Goal: Browse casually: Explore the website without a specific task or goal

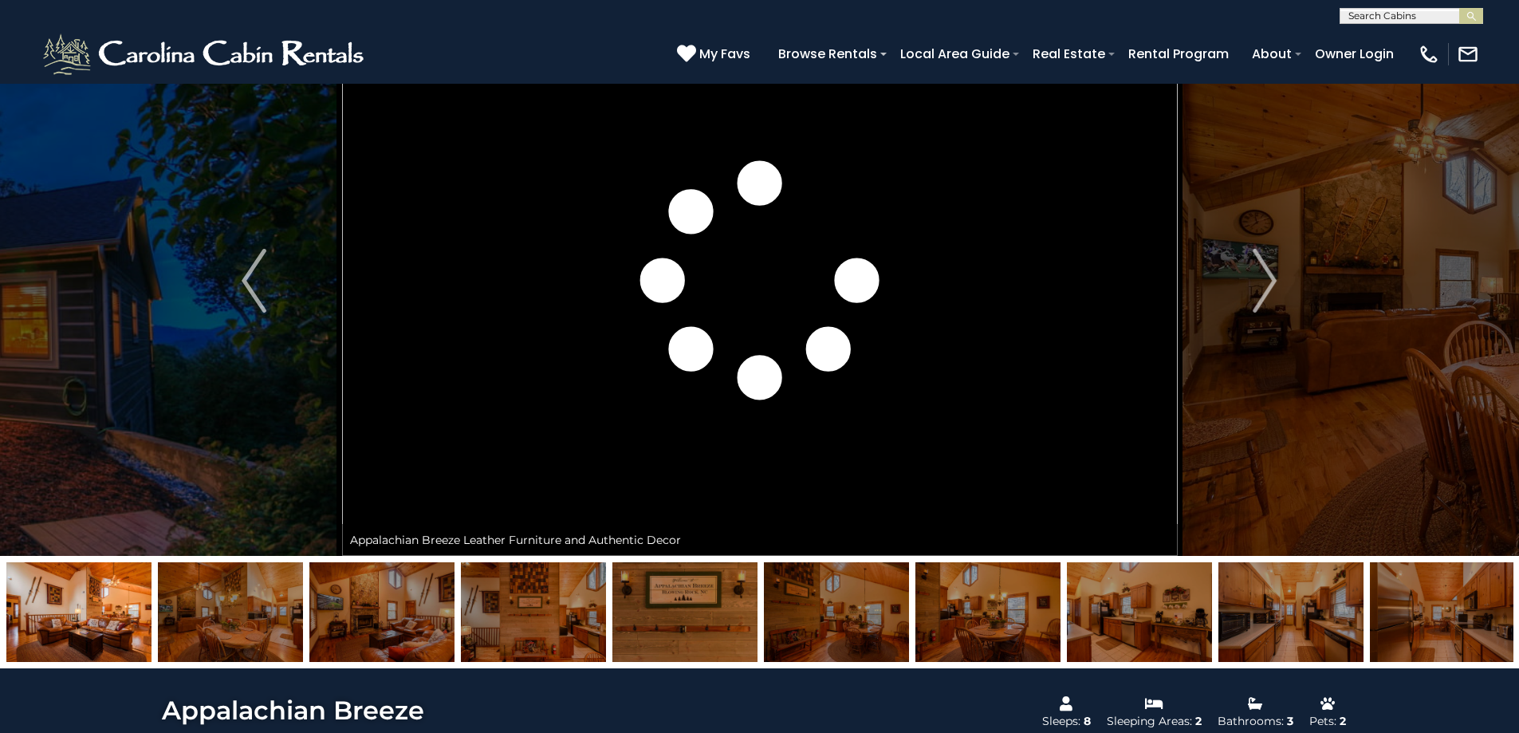
scroll to position [160, 0]
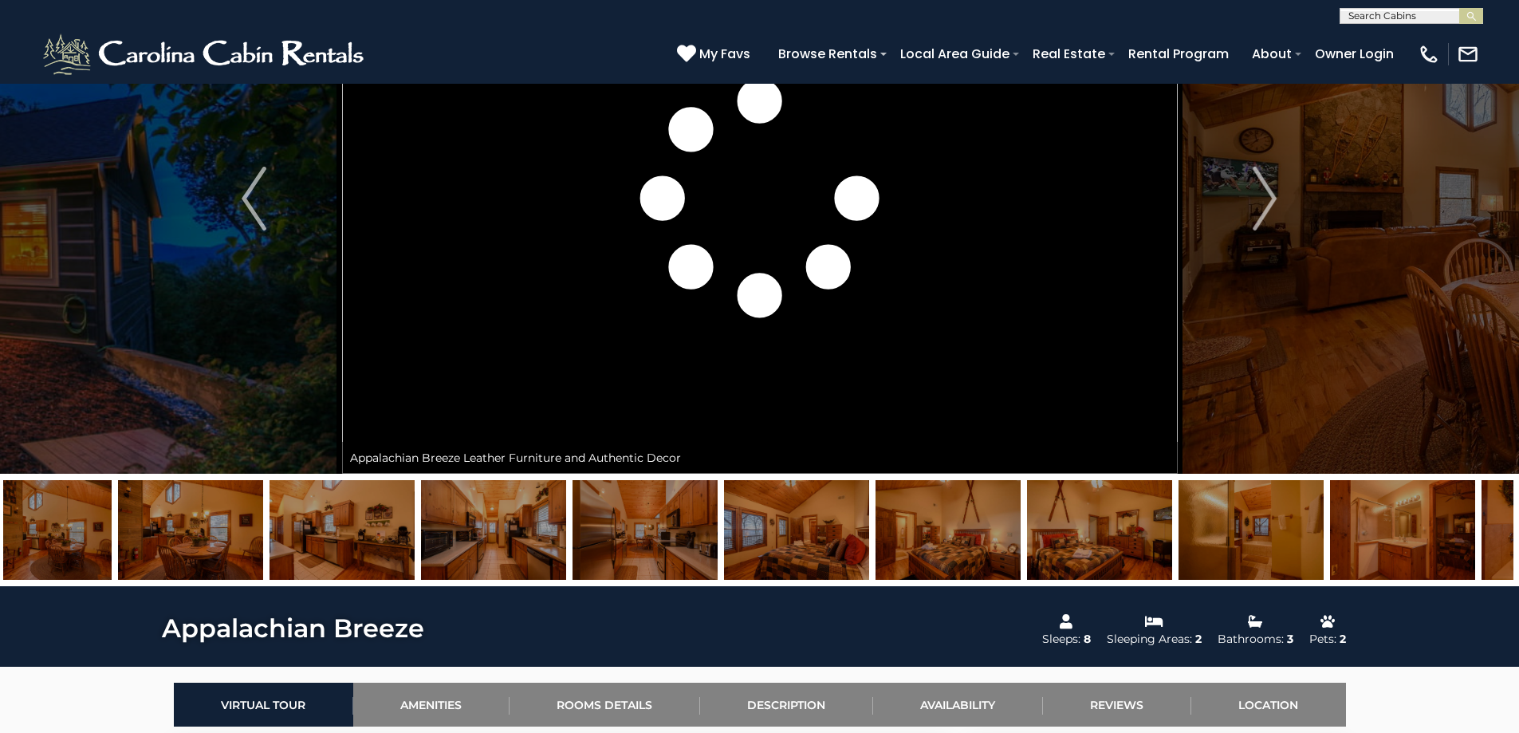
drag, startPoint x: 1425, startPoint y: 542, endPoint x: 379, endPoint y: 557, distance: 1046.5
click at [573, 557] on img at bounding box center [645, 530] width 145 height 100
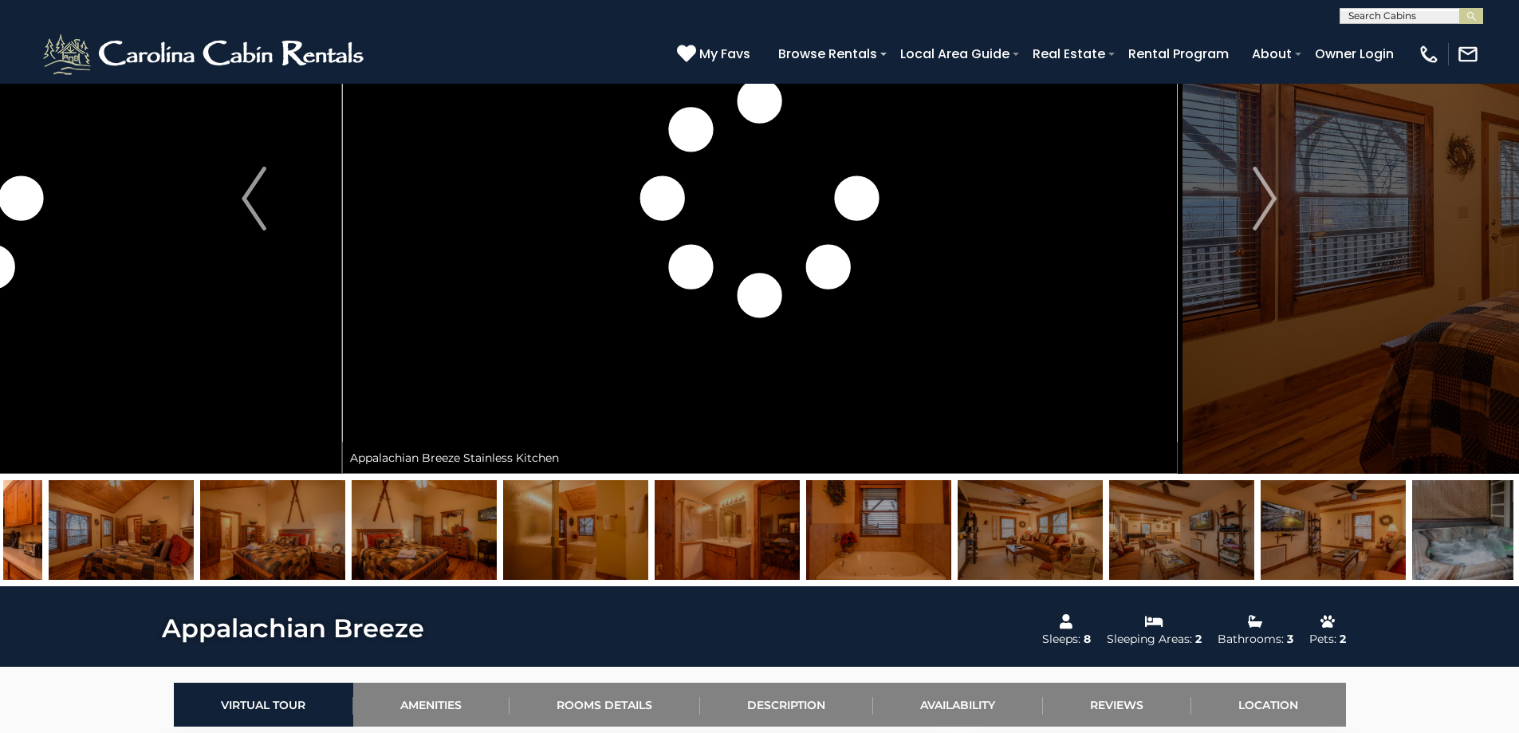
drag, startPoint x: 1332, startPoint y: 514, endPoint x: 341, endPoint y: 506, distance: 991.4
click at [1109, 520] on img at bounding box center [1181, 530] width 145 height 100
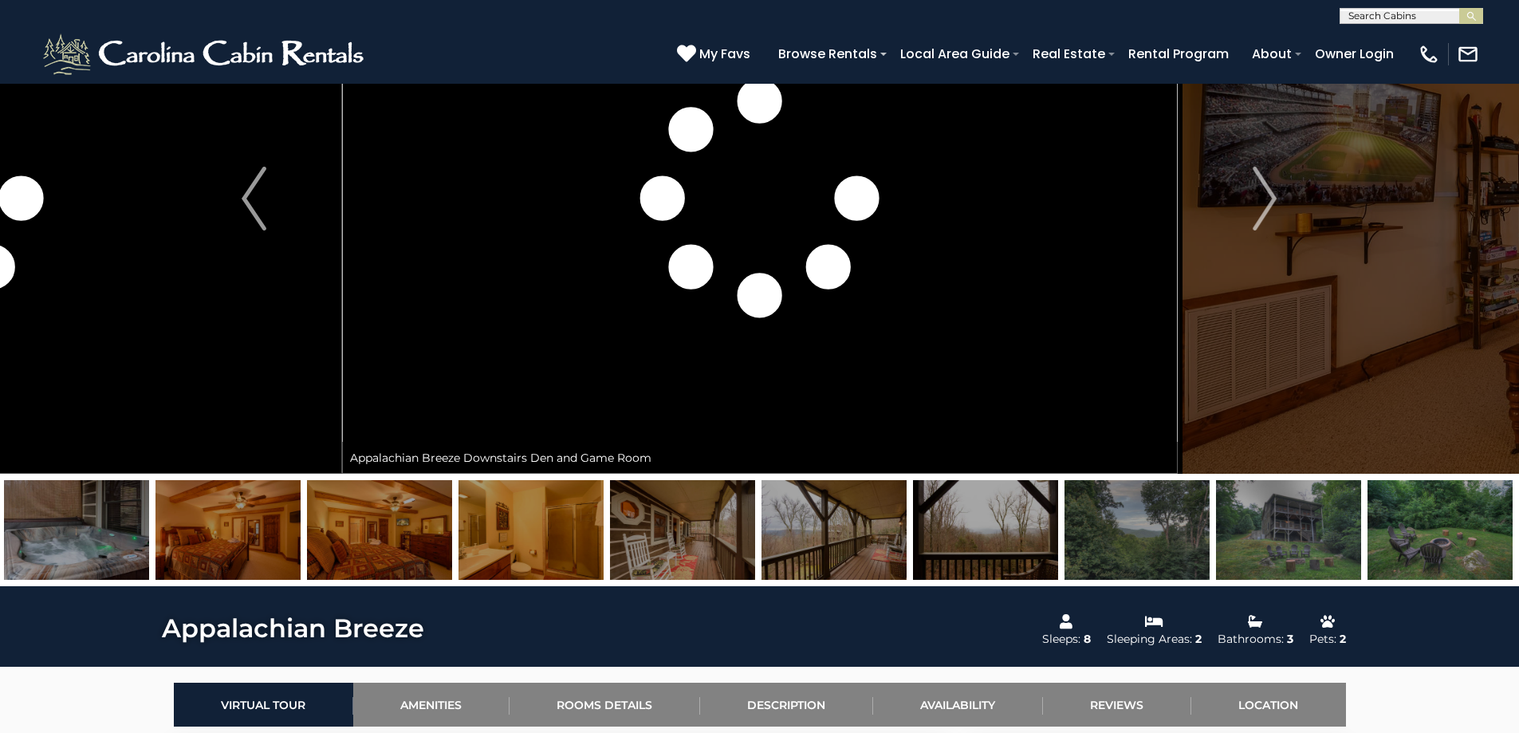
drag, startPoint x: 1062, startPoint y: 522, endPoint x: 757, endPoint y: 540, distance: 306.0
click at [757, 540] on div at bounding box center [1213, 530] width 11517 height 100
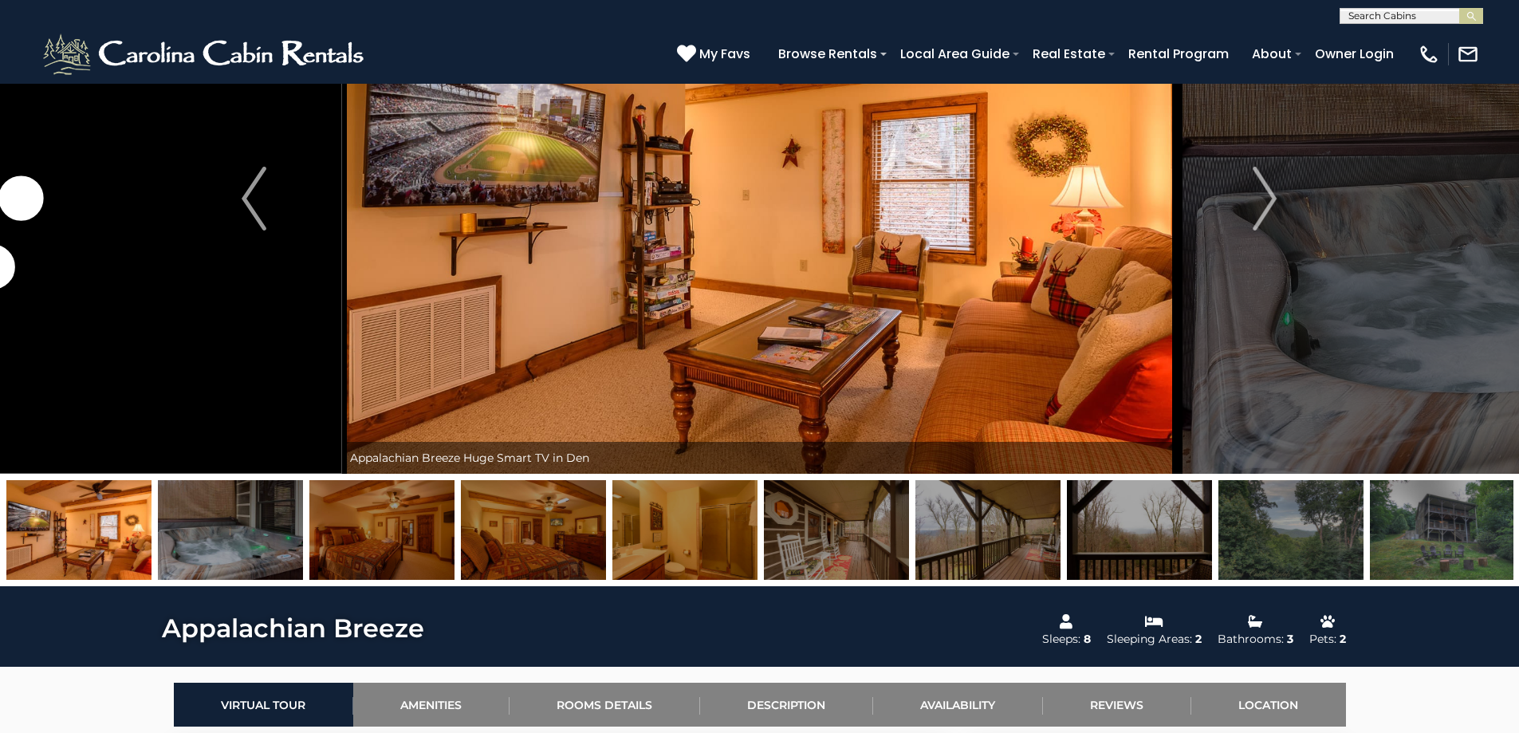
click at [1411, 532] on img at bounding box center [1442, 530] width 145 height 100
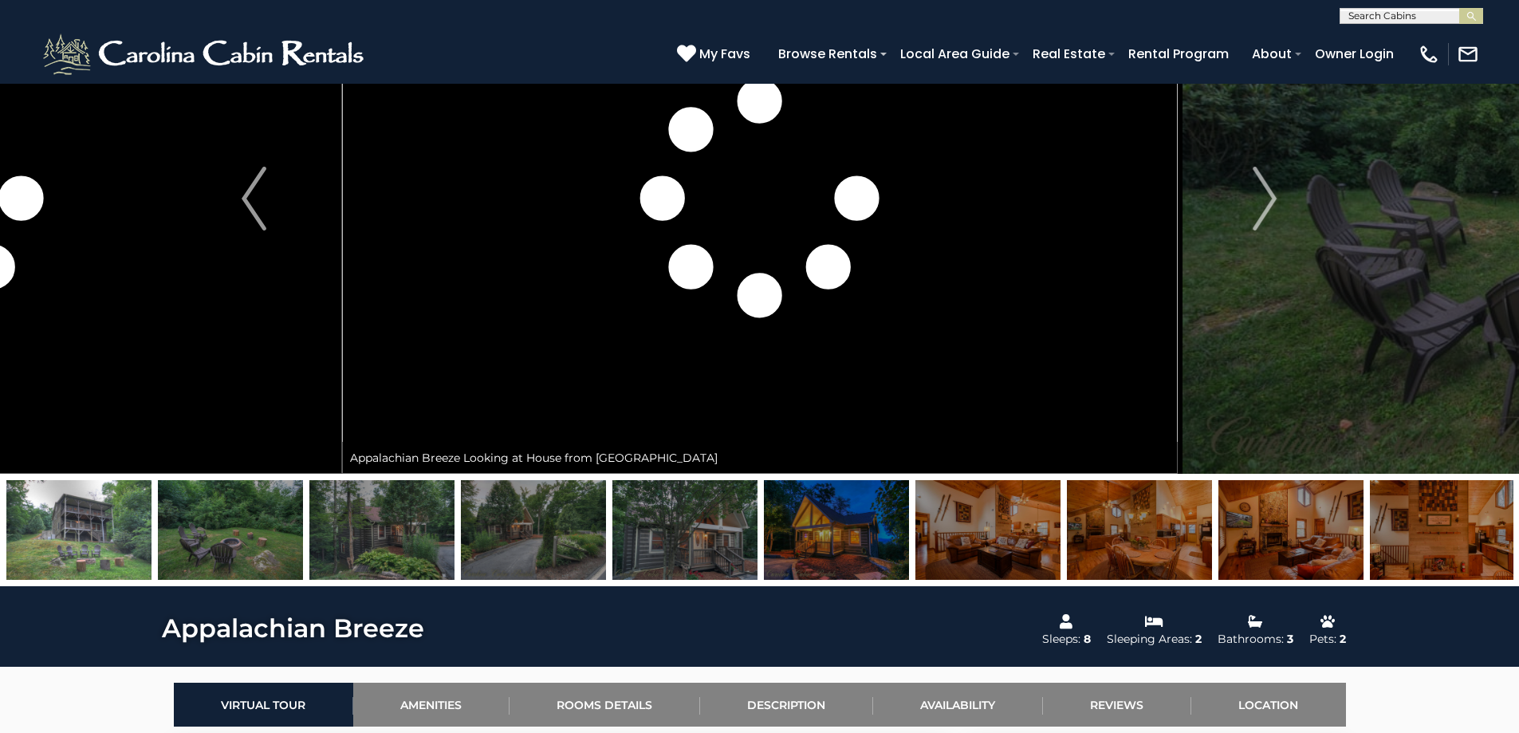
scroll to position [0, 0]
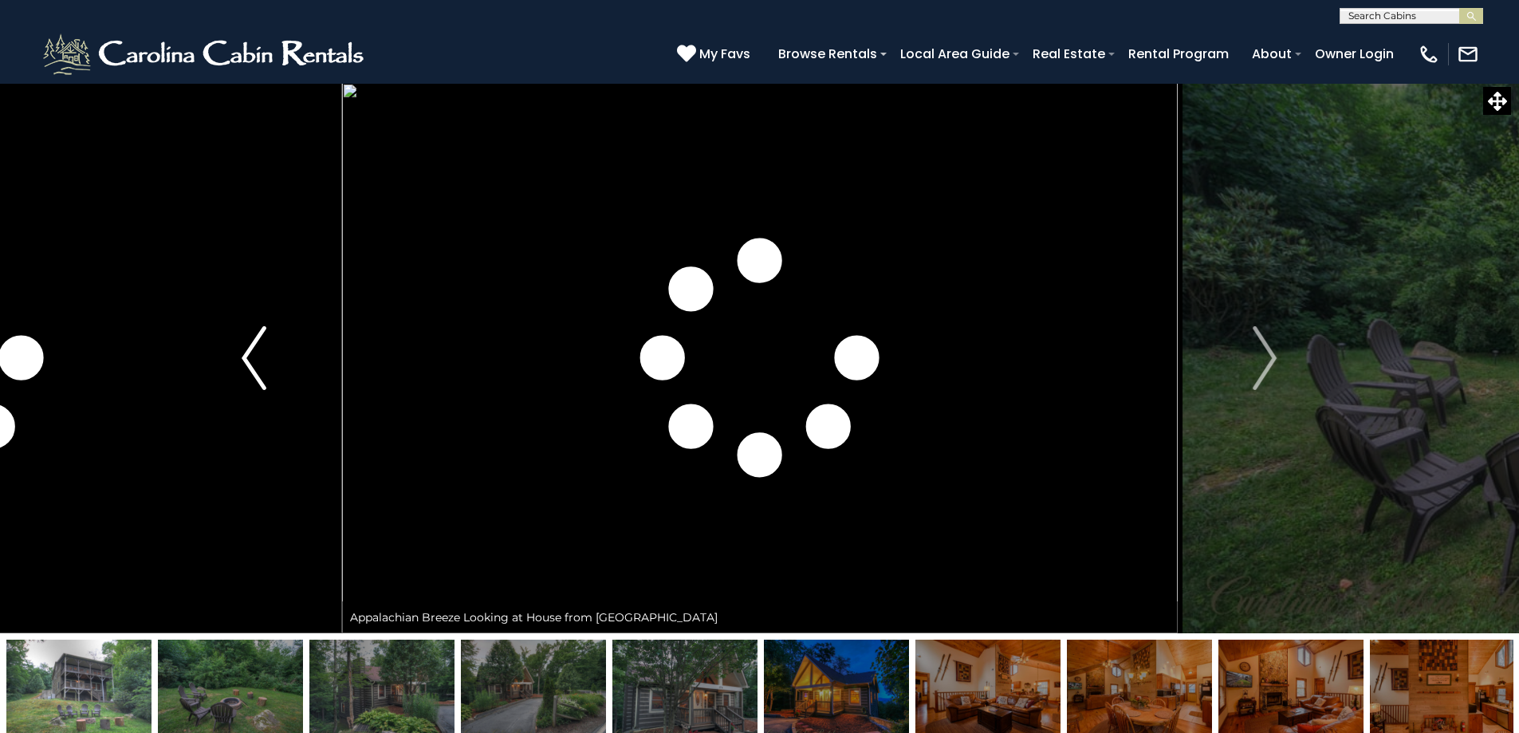
click at [246, 363] on img "Previous" at bounding box center [254, 358] width 24 height 64
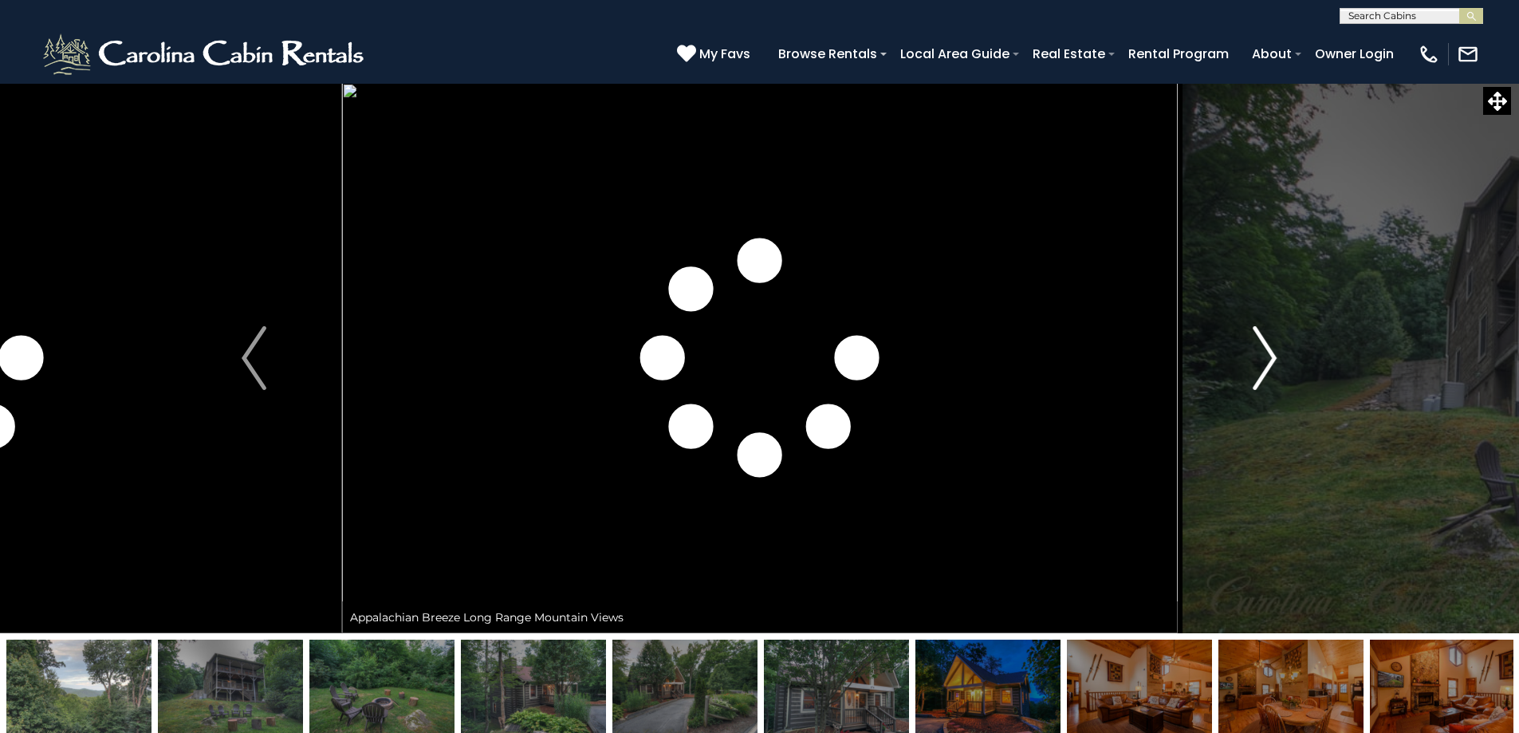
click at [1271, 365] on img "Next" at bounding box center [1265, 358] width 24 height 64
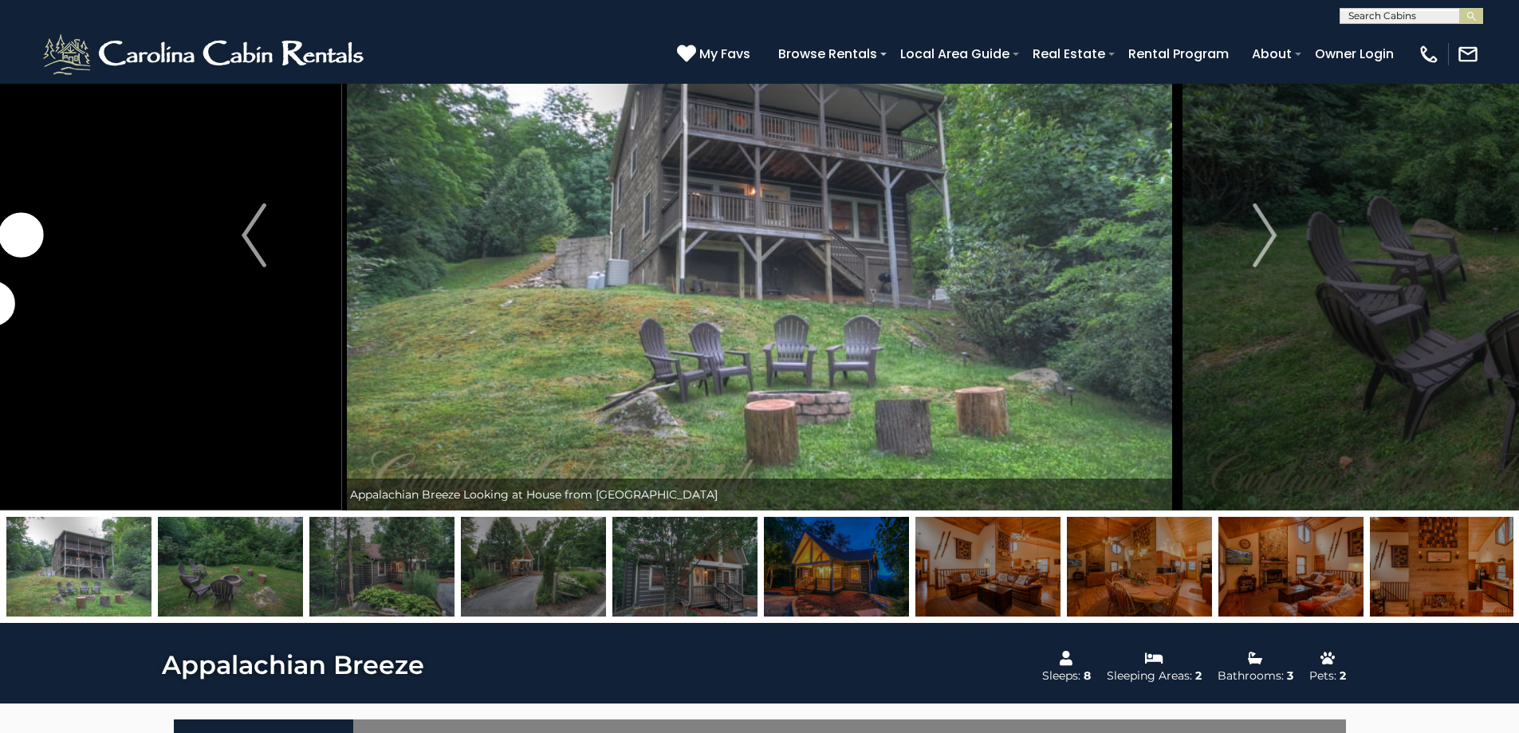
scroll to position [239, 0]
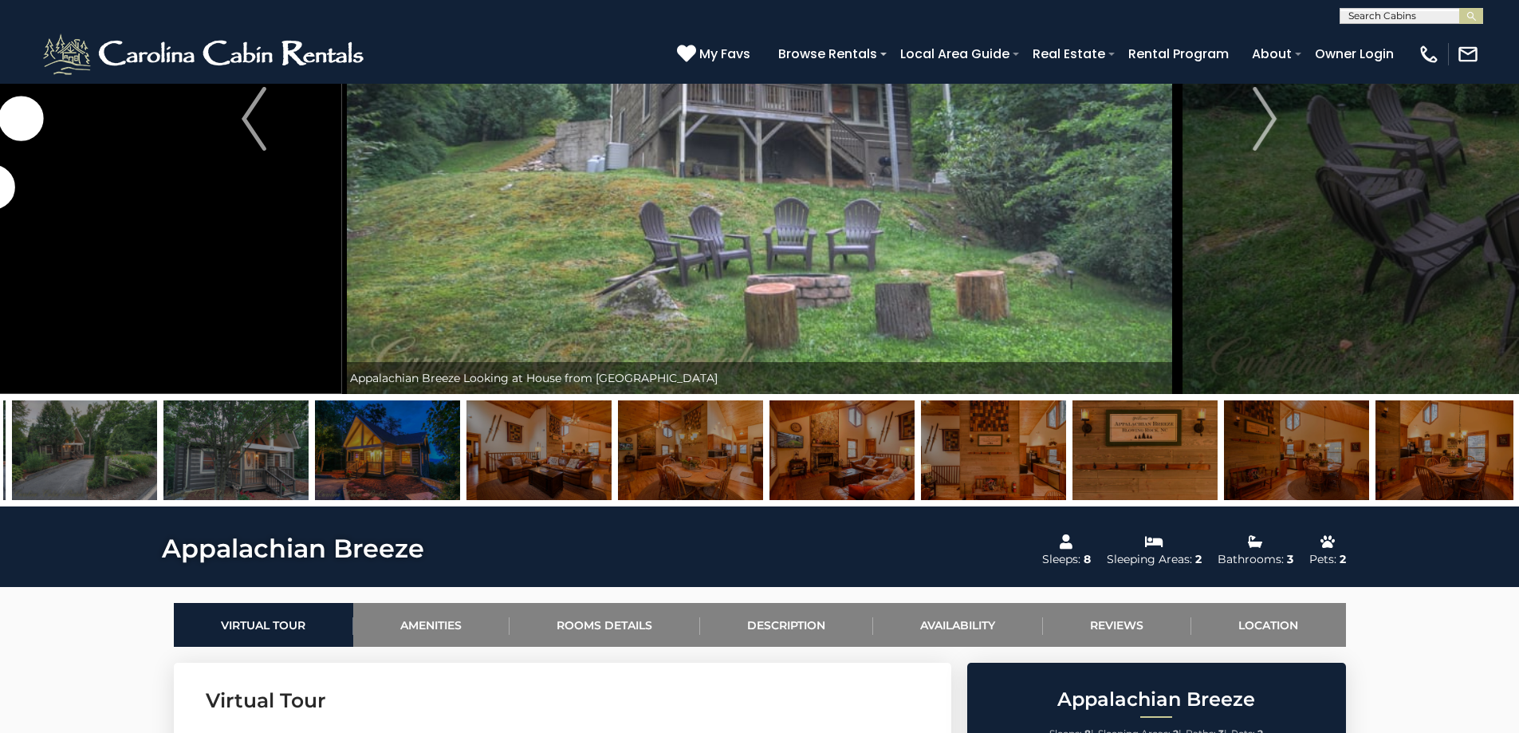
drag, startPoint x: 1016, startPoint y: 453, endPoint x: 512, endPoint y: 471, distance: 504.4
click at [921, 471] on img at bounding box center [993, 450] width 145 height 100
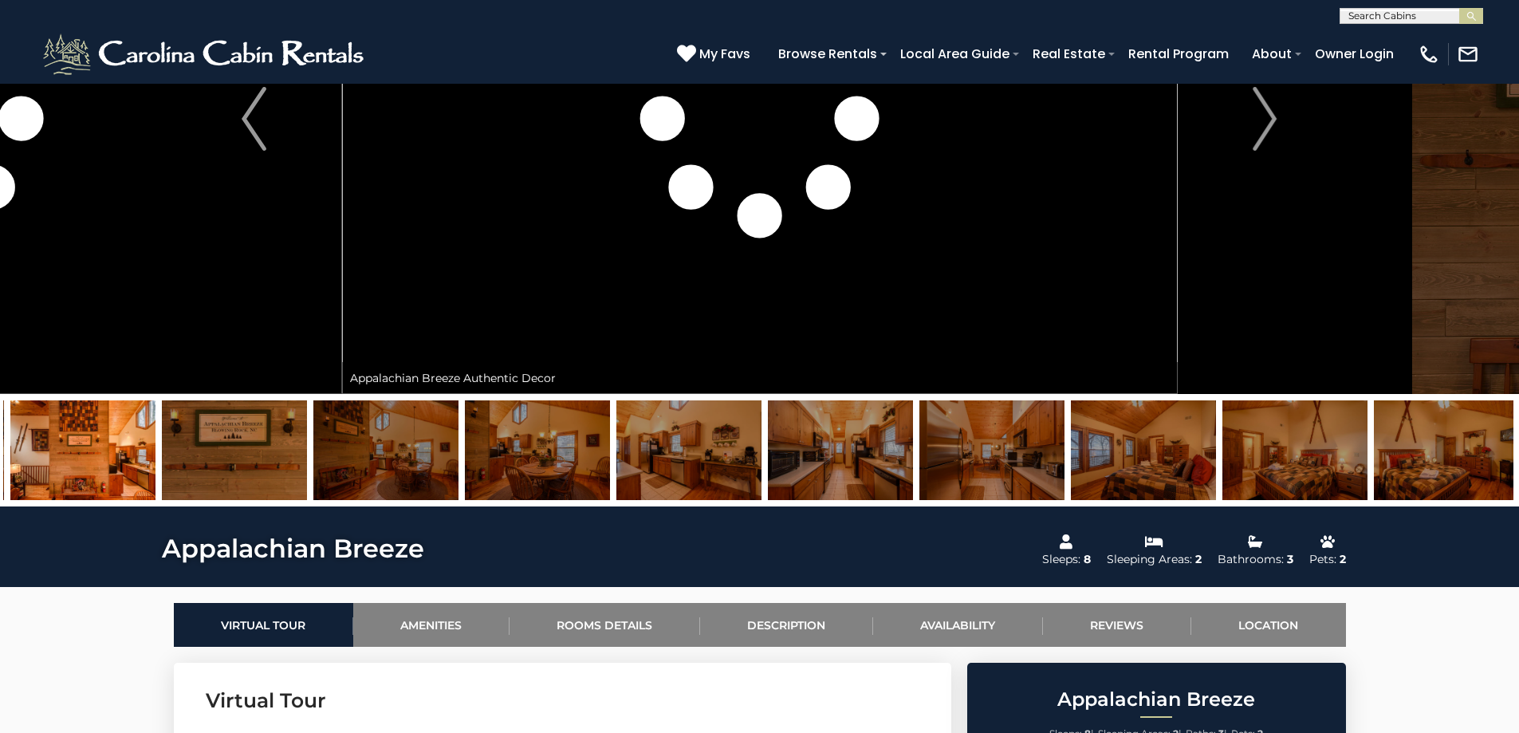
drag, startPoint x: 723, startPoint y: 474, endPoint x: 1259, endPoint y: 477, distance: 536.0
click at [762, 477] on img at bounding box center [689, 450] width 145 height 100
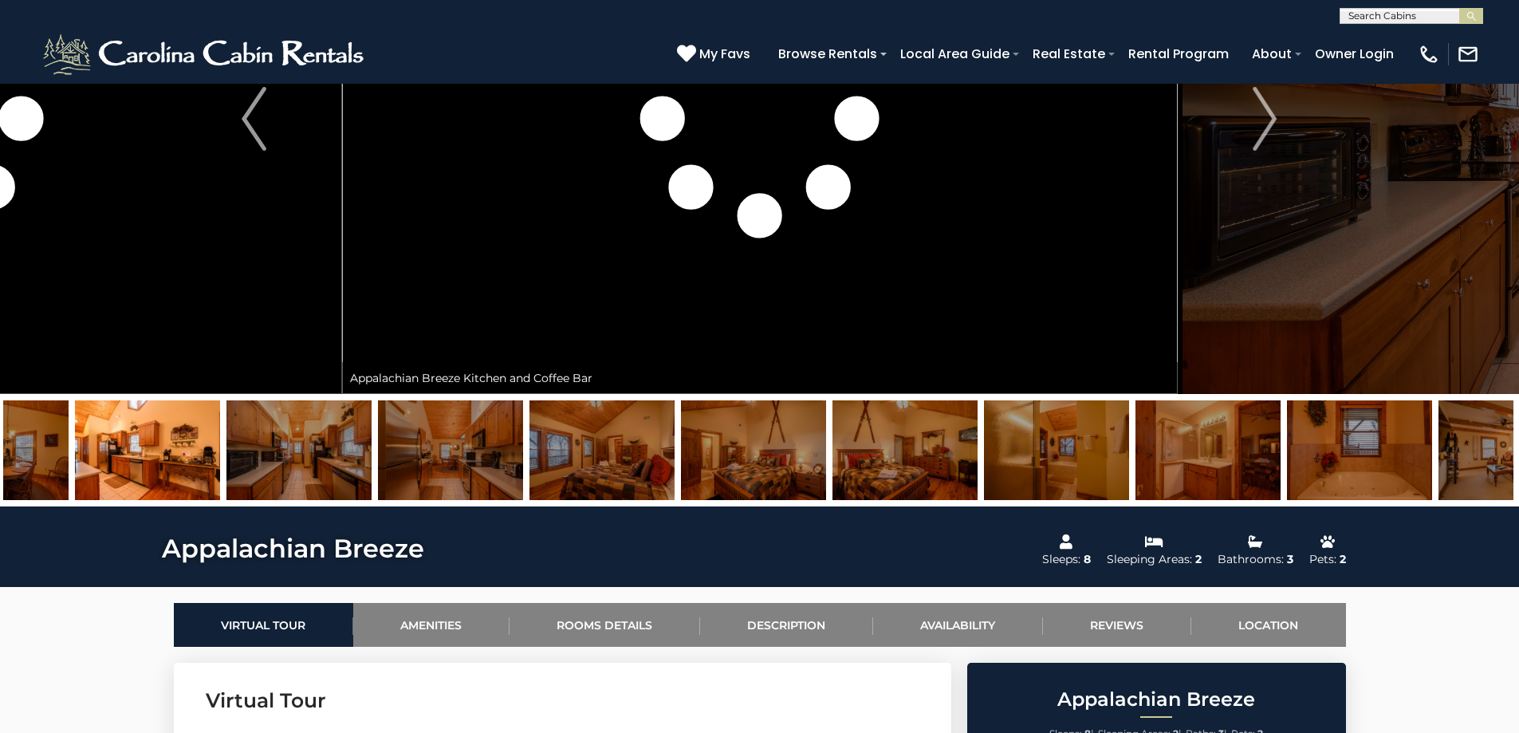
drag, startPoint x: 712, startPoint y: 454, endPoint x: 1661, endPoint y: 451, distance: 949.1
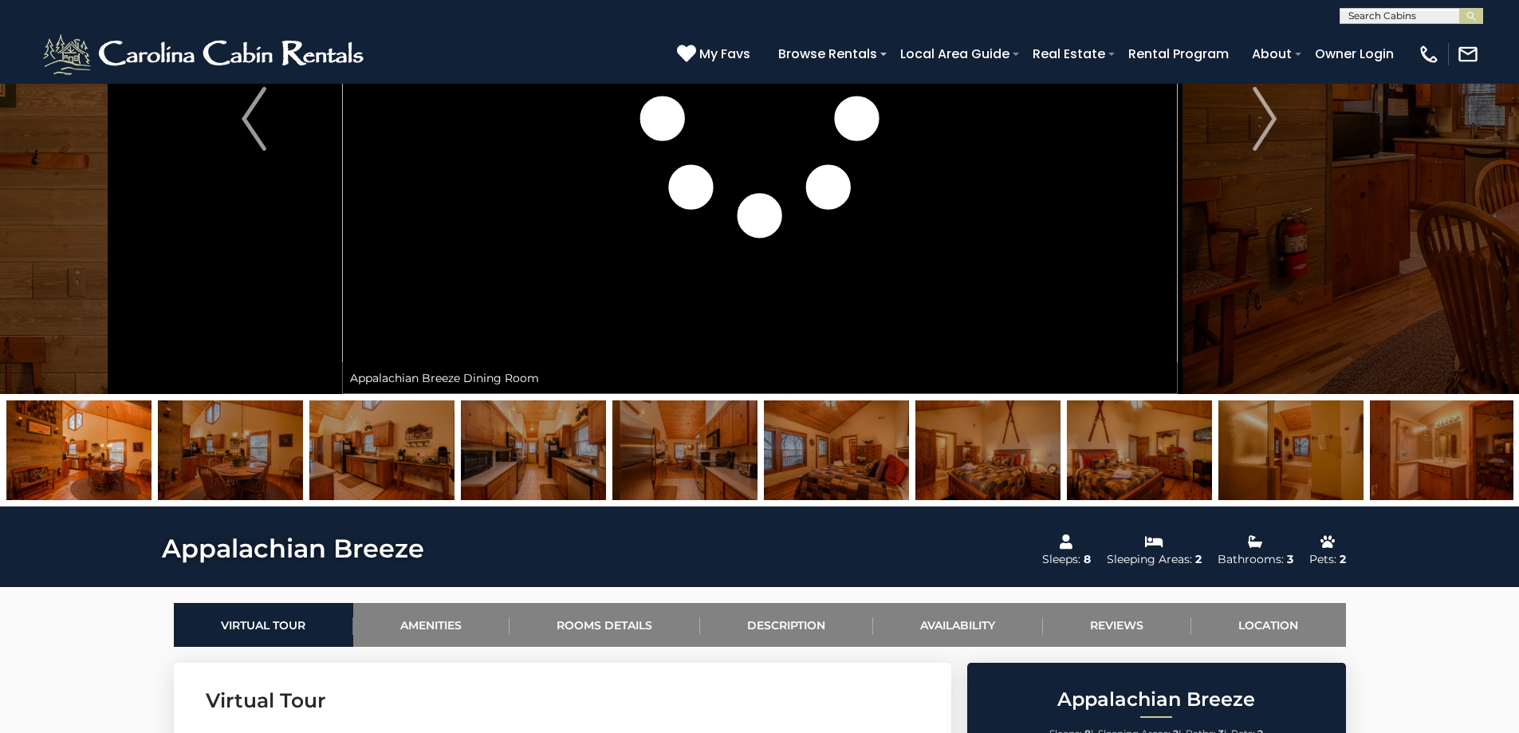
drag, startPoint x: 29, startPoint y: 454, endPoint x: 2018, endPoint y: 443, distance: 1989.2
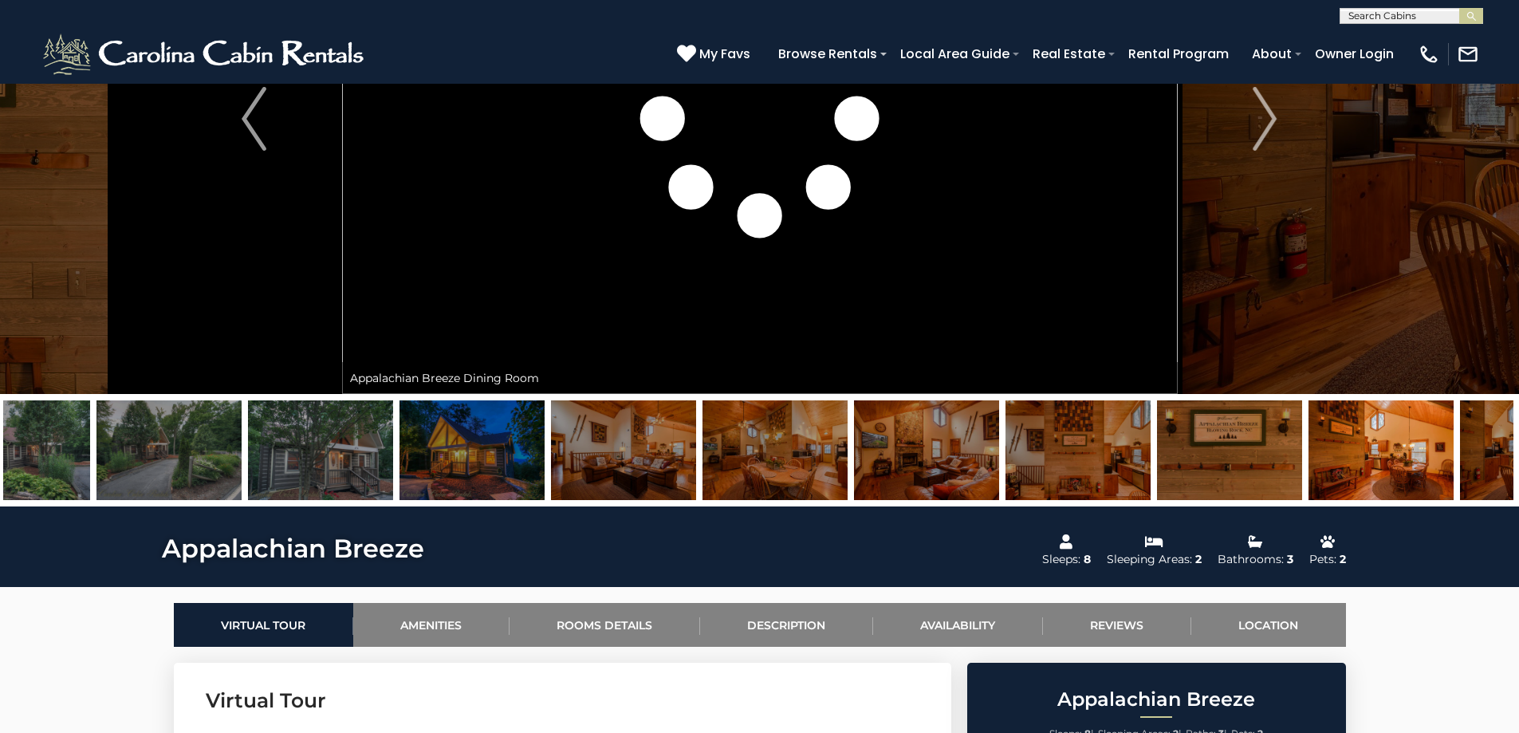
drag, startPoint x: 101, startPoint y: 431, endPoint x: 1404, endPoint y: 439, distance: 1302.4
click at [1404, 439] on img at bounding box center [1381, 450] width 145 height 100
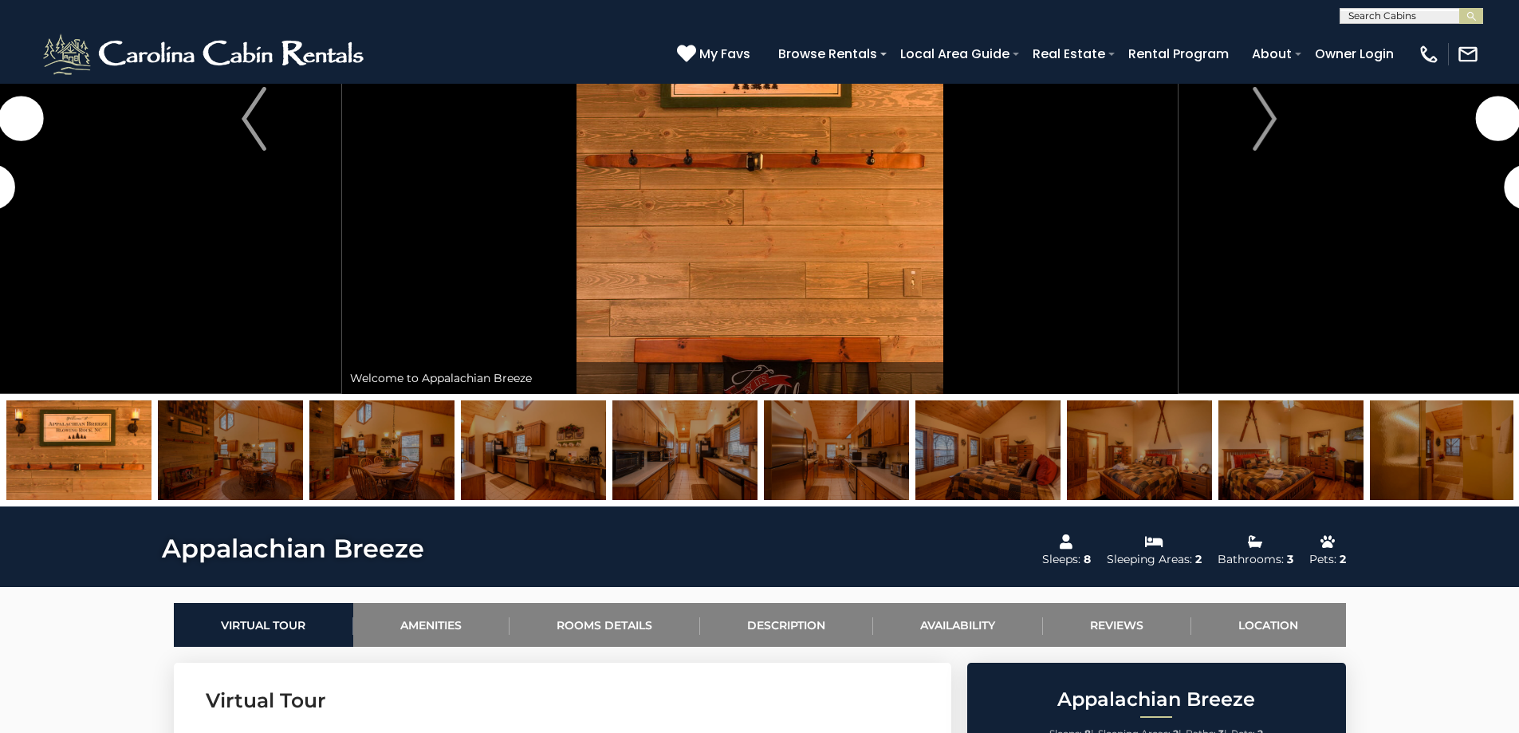
drag, startPoint x: 73, startPoint y: 427, endPoint x: 1625, endPoint y: 455, distance: 1551.5
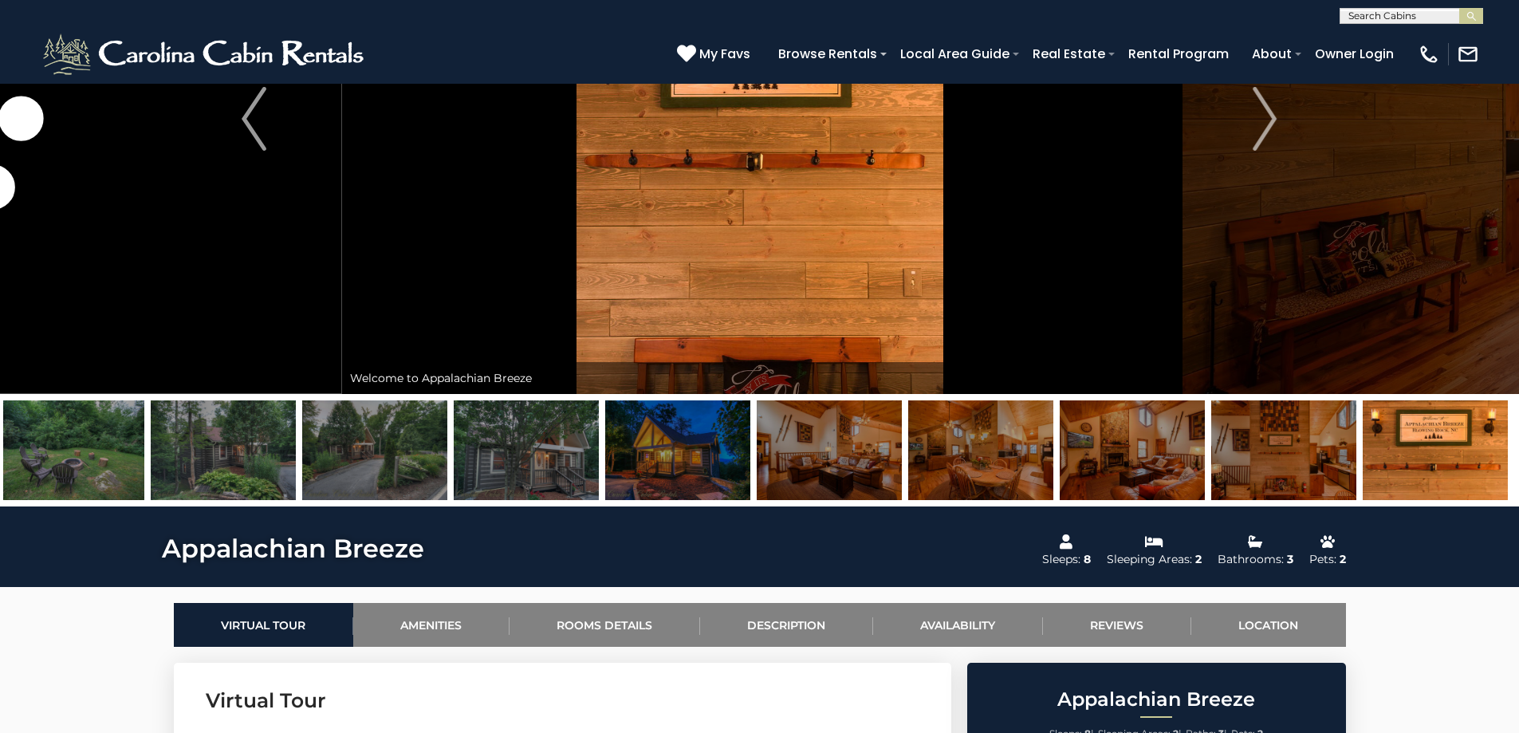
drag, startPoint x: 69, startPoint y: 460, endPoint x: 1475, endPoint y: 438, distance: 1406.3
click at [1475, 438] on img at bounding box center [1435, 450] width 145 height 100
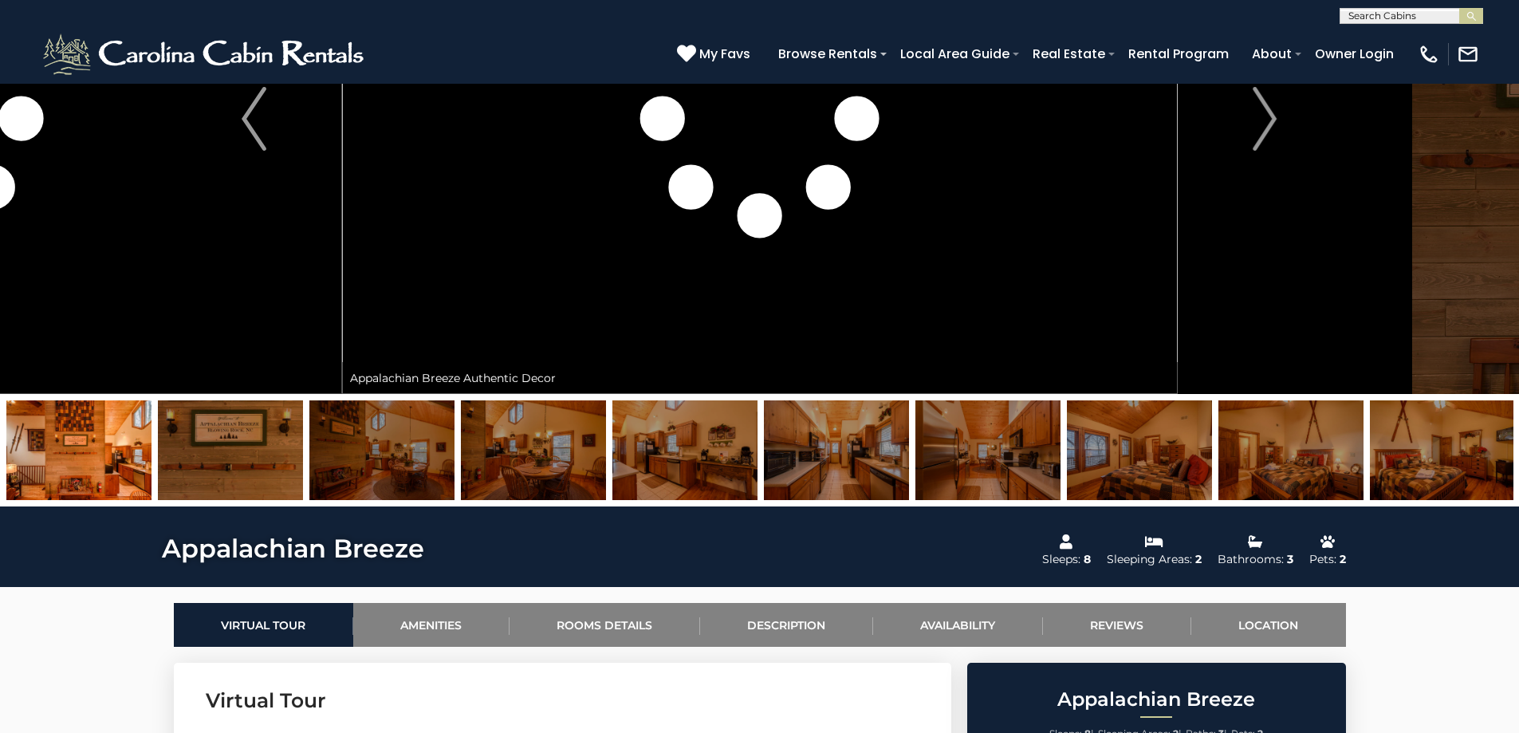
drag, startPoint x: 49, startPoint y: 416, endPoint x: 1675, endPoint y: 444, distance: 1626.5
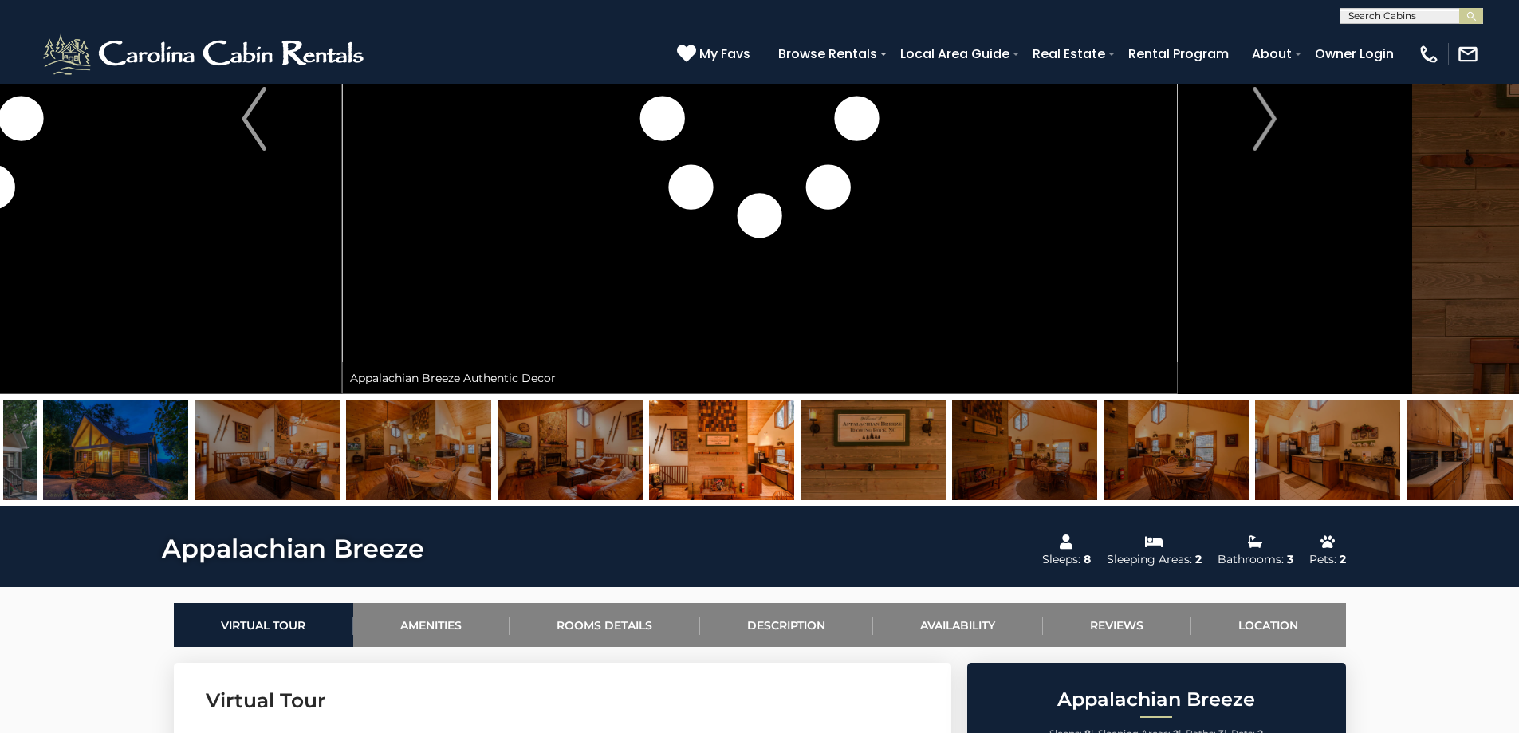
drag, startPoint x: 60, startPoint y: 439, endPoint x: 1961, endPoint y: 474, distance: 1901.7
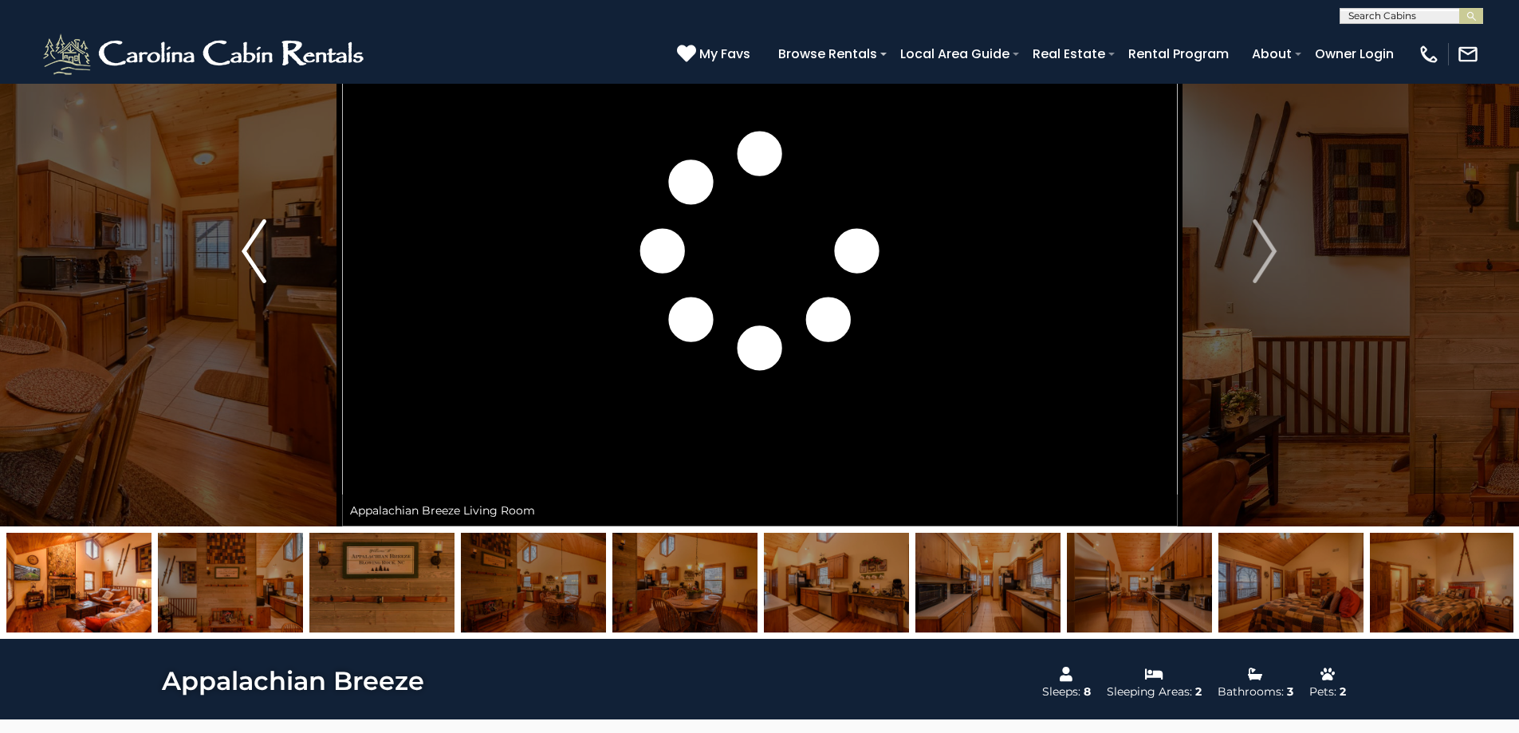
scroll to position [0, 0]
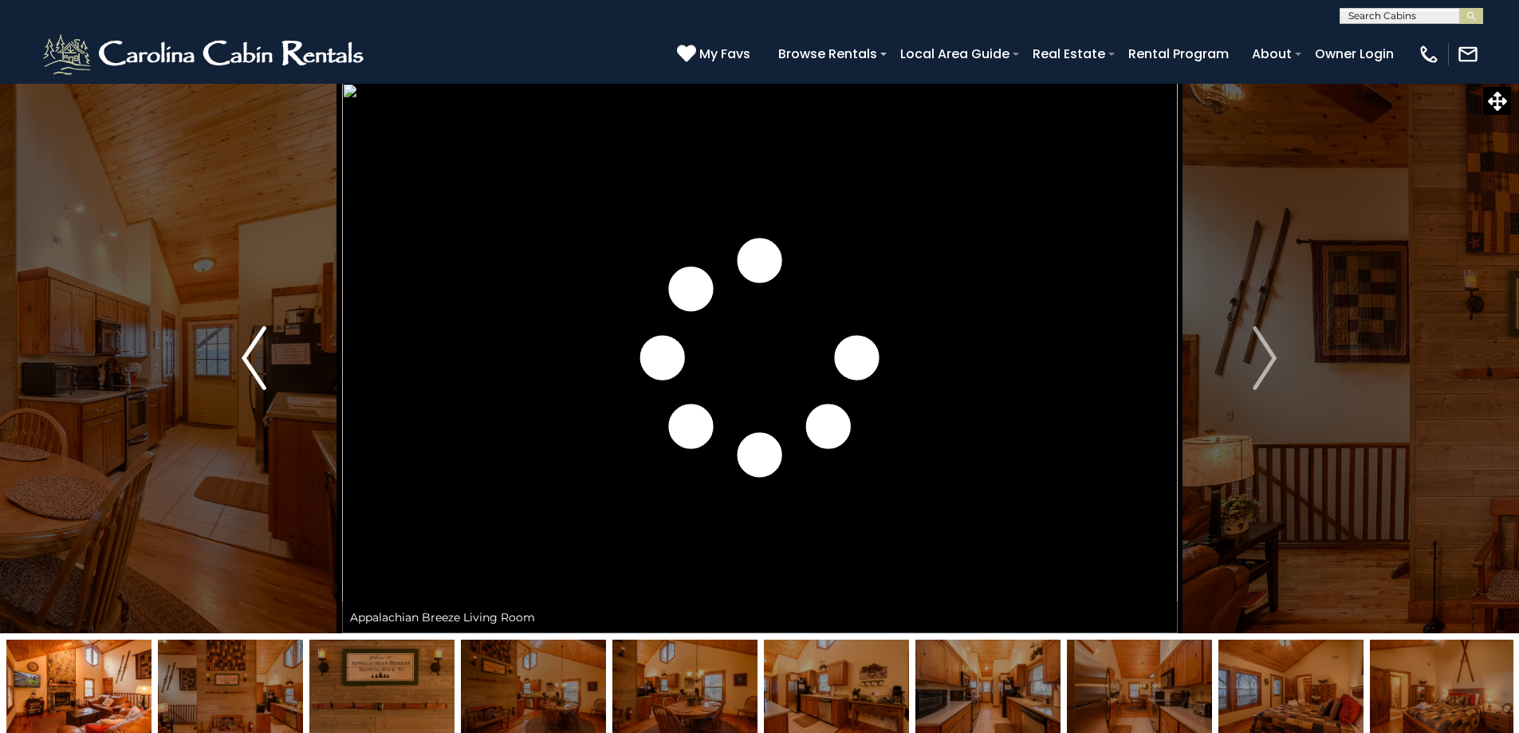
click at [244, 352] on img "Previous" at bounding box center [254, 358] width 24 height 64
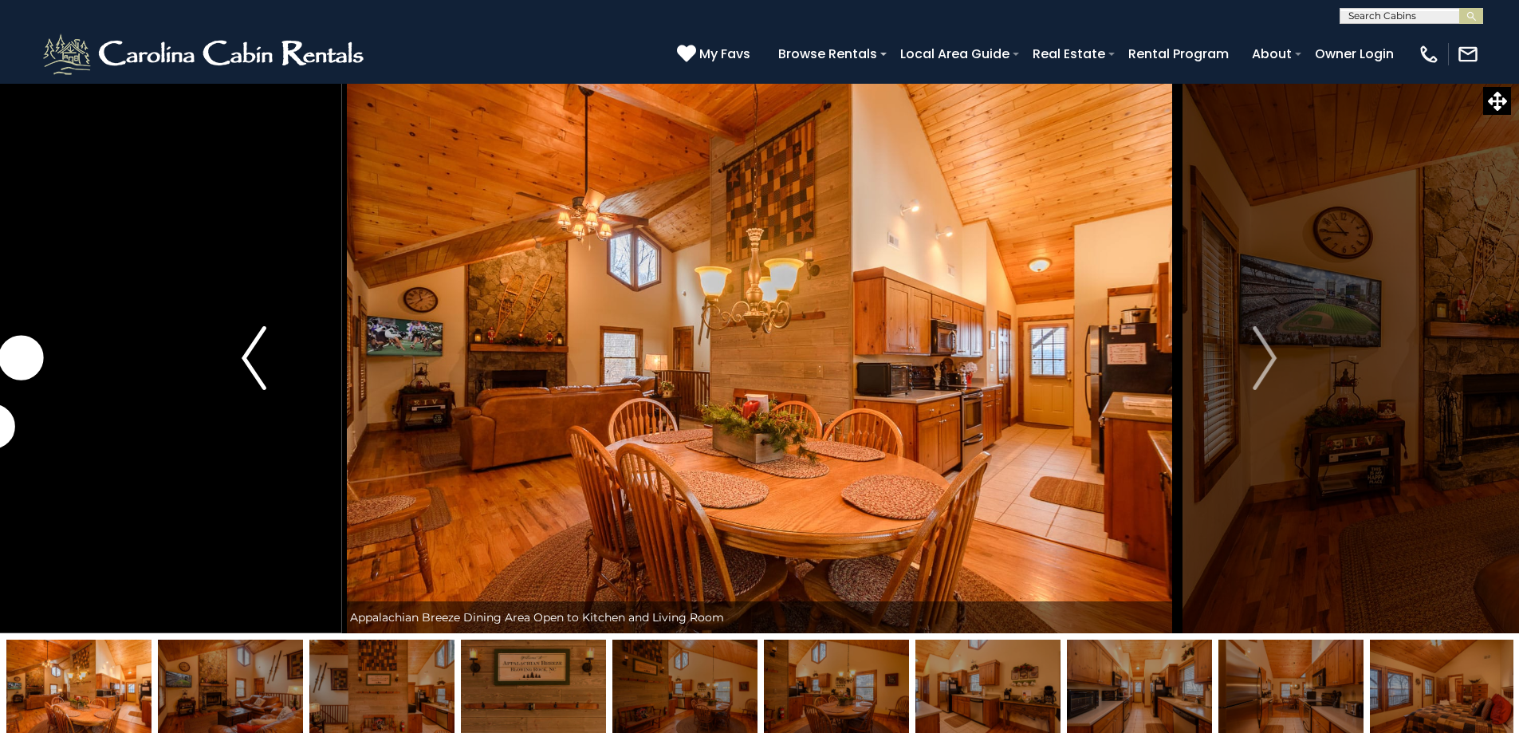
click at [250, 351] on img "Previous" at bounding box center [254, 358] width 24 height 64
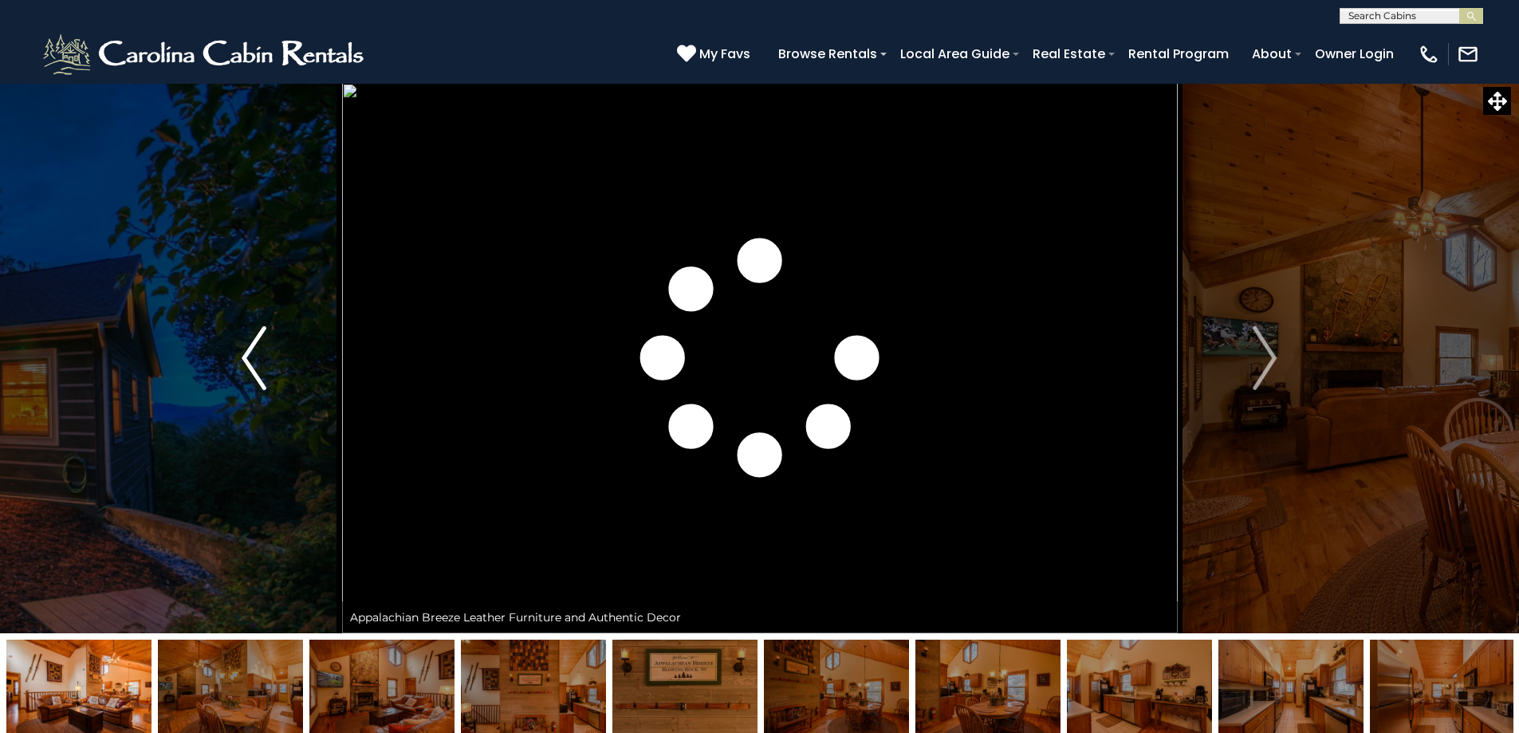
click at [250, 351] on img "Previous" at bounding box center [254, 358] width 24 height 64
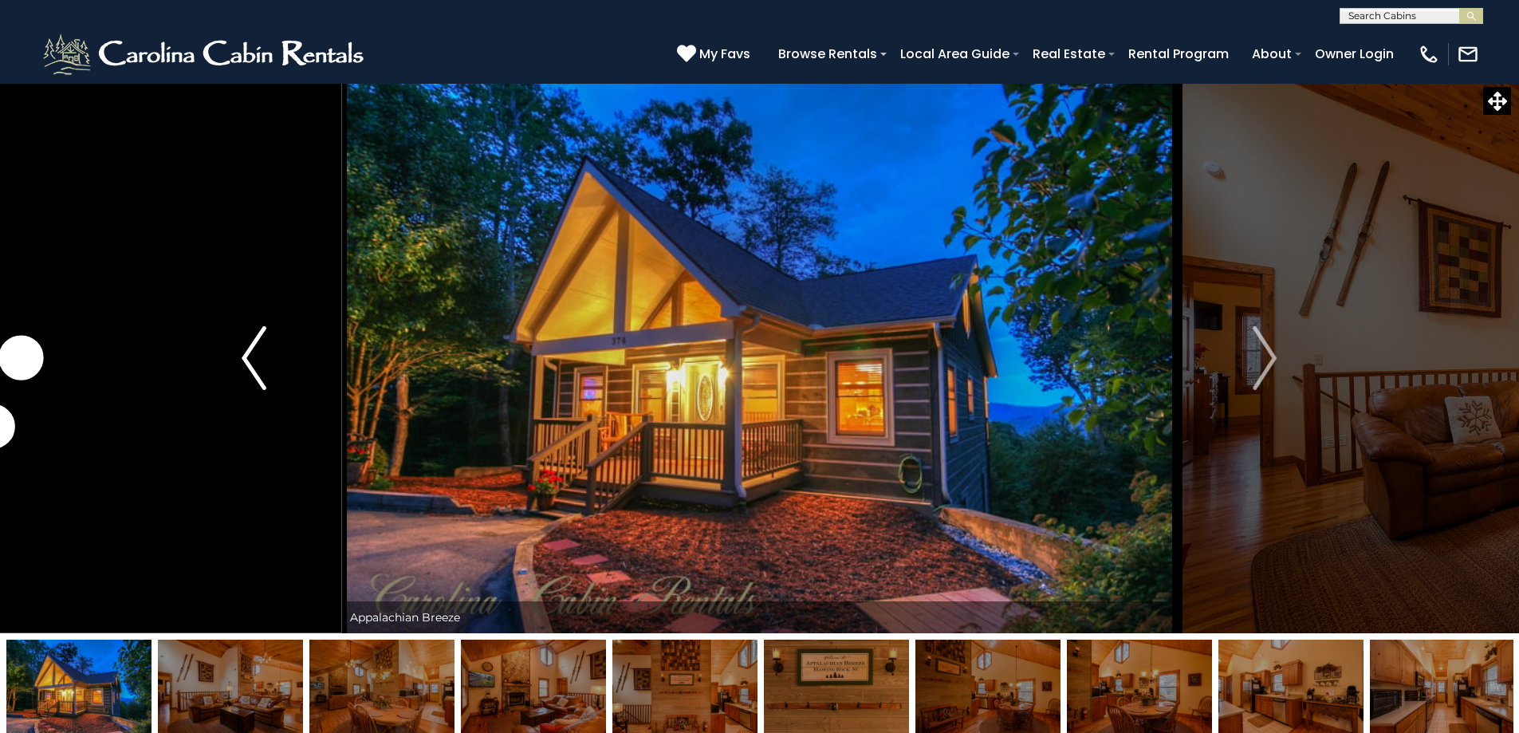
click at [250, 351] on img "Previous" at bounding box center [254, 358] width 24 height 64
